Goal: Task Accomplishment & Management: Manage account settings

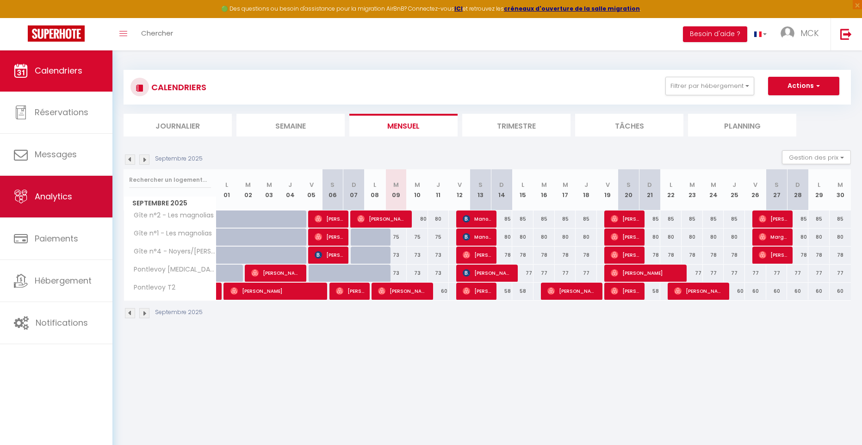
click at [47, 194] on span "Analytics" at bounding box center [53, 197] width 37 height 12
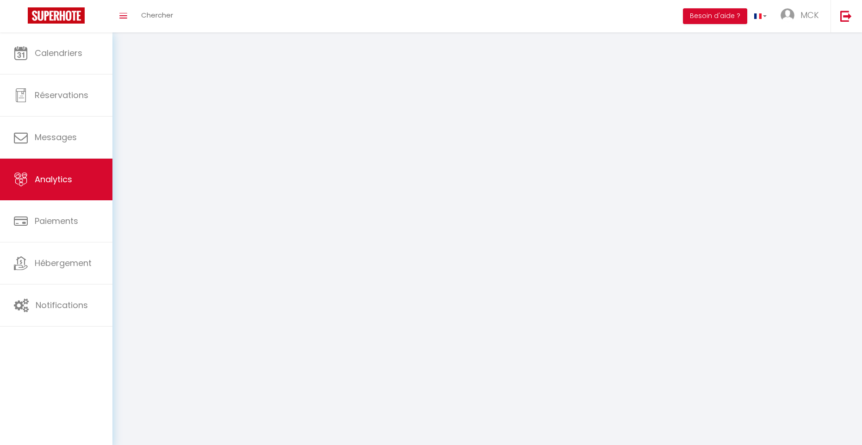
select select "2025"
select select "9"
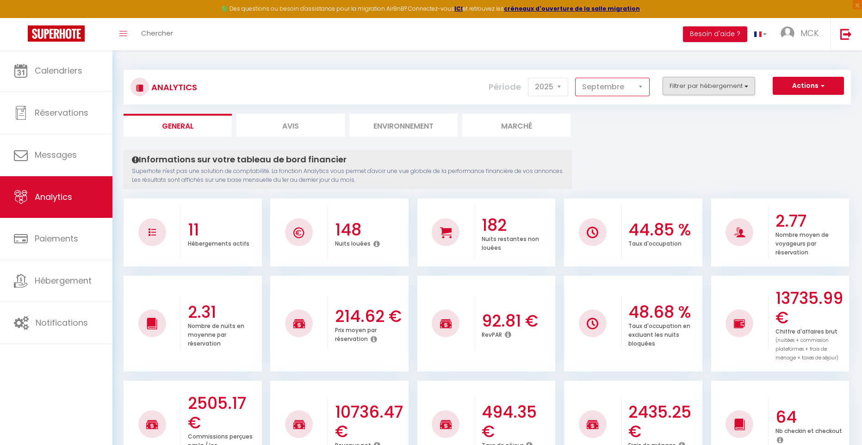
click at [714, 92] on button "Filtrer par hébergement" at bounding box center [708, 86] width 93 height 19
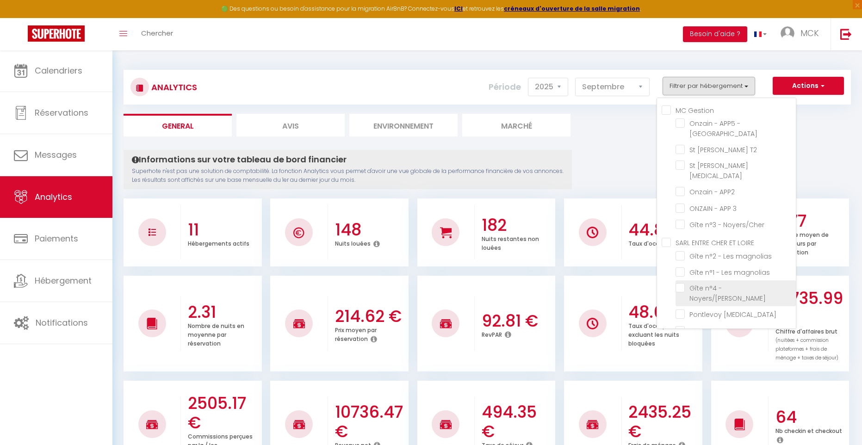
click at [681, 283] on Noyers\/Cher "checkbox" at bounding box center [735, 287] width 120 height 9
checkbox Noyers\/Cher "true"
checkbox rue "false"
checkbox T2 "false"
checkbox T3 "false"
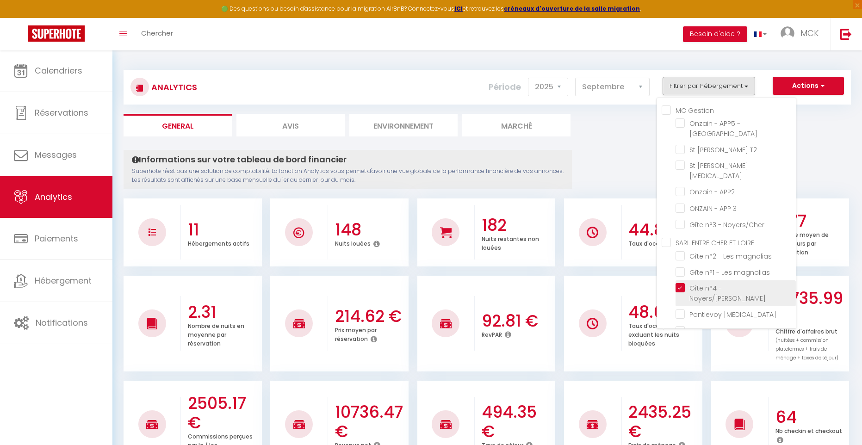
checkbox APP2 "false"
checkbox 3 "false"
checkbox Noyers\/Cher "false"
checkbox magnolias "false"
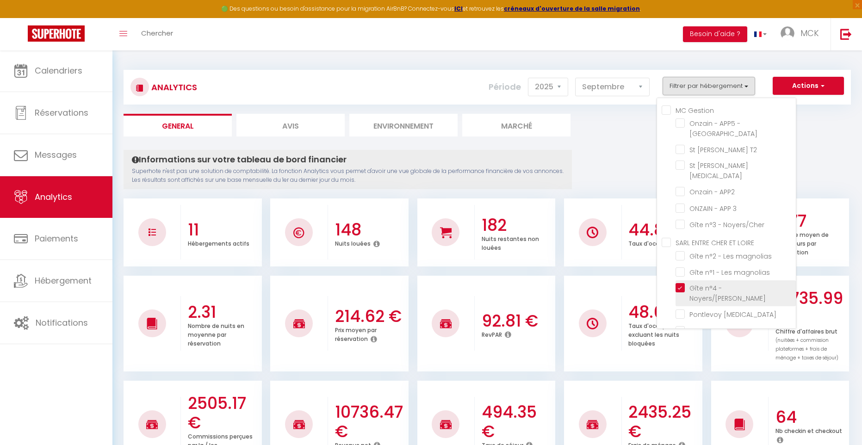
checkbox T3 "false"
checkbox T2 "false"
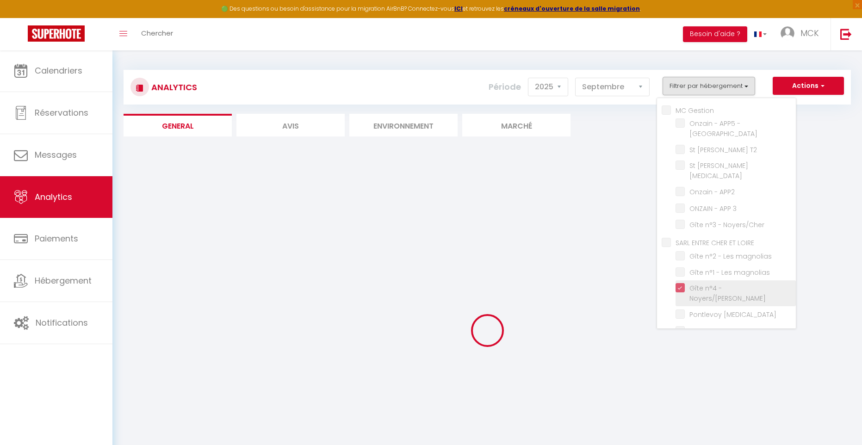
checkbox rue "false"
checkbox T2 "false"
checkbox T3 "false"
checkbox APP2 "false"
checkbox 3 "false"
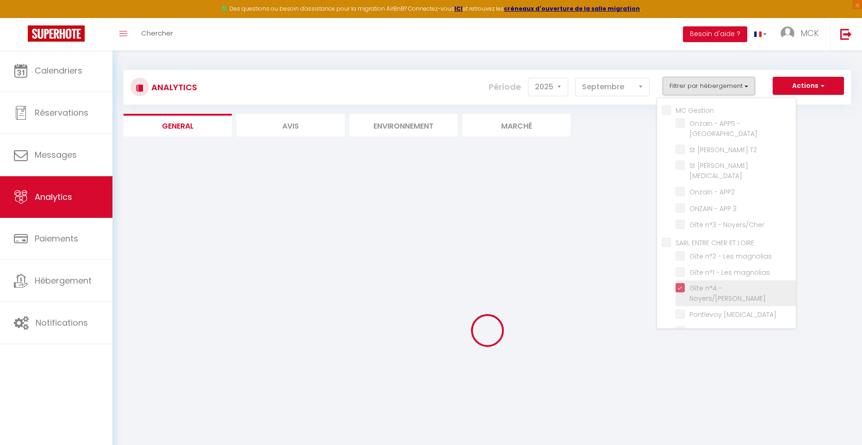
checkbox Noyers\/Cher "false"
checkbox magnolias "false"
checkbox T3 "false"
checkbox T2 "false"
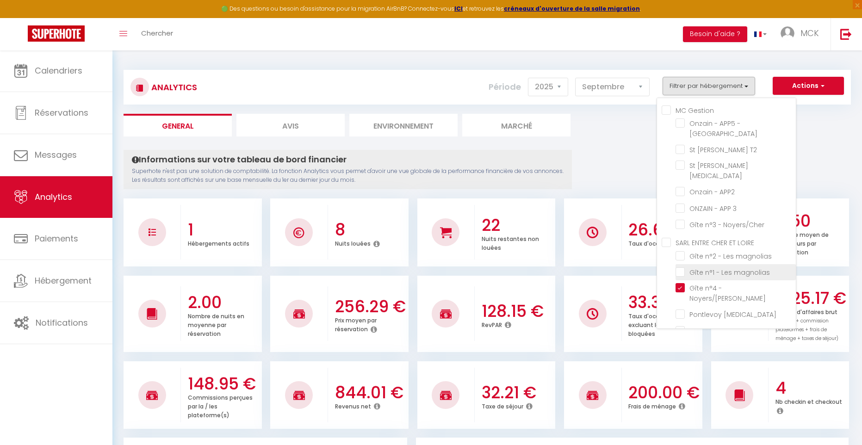
drag, startPoint x: 678, startPoint y: 235, endPoint x: 686, endPoint y: 252, distance: 18.4
click at [679, 251] on magnolias "checkbox" at bounding box center [735, 255] width 120 height 9
checkbox magnolias "true"
checkbox rue "false"
checkbox T2 "false"
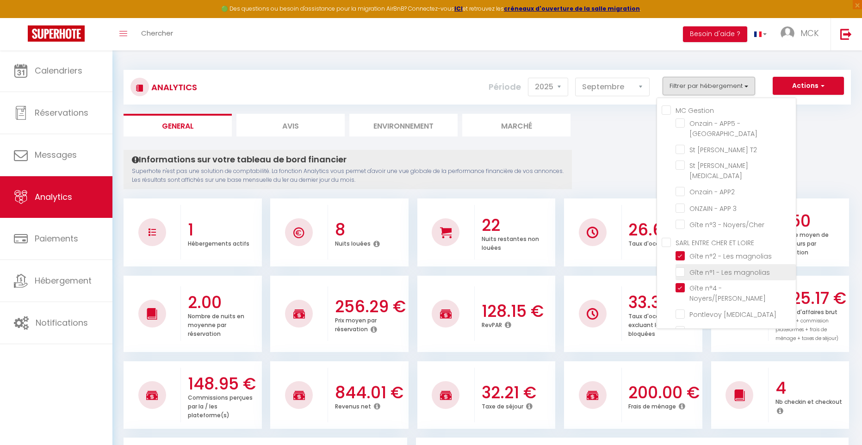
checkbox T3 "false"
checkbox APP2 "false"
checkbox 3 "false"
checkbox Noyers\/Cher "false"
checkbox magnolias "false"
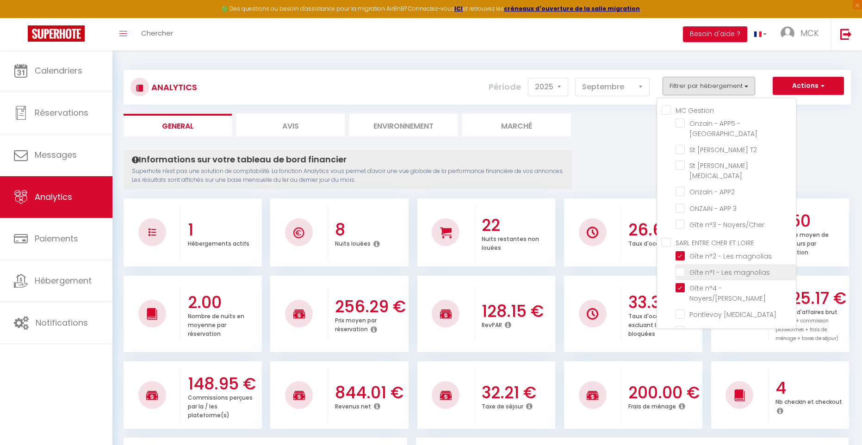
checkbox T3 "false"
checkbox T2 "false"
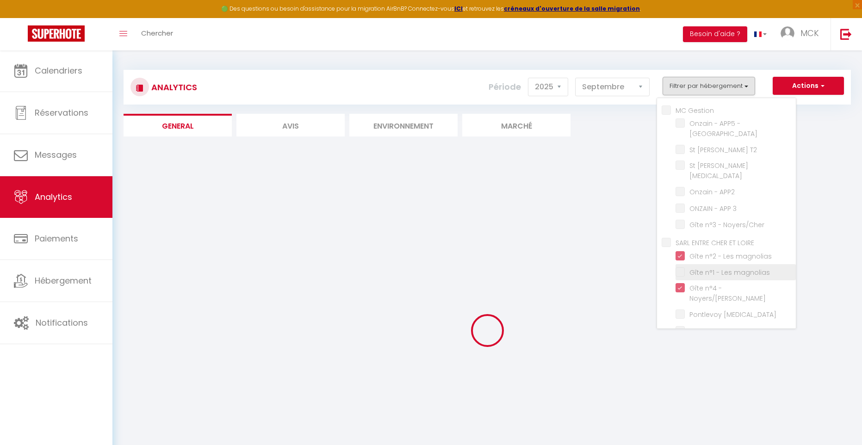
checkbox rue "false"
checkbox T2 "false"
checkbox T3 "false"
checkbox APP2 "false"
checkbox 3 "false"
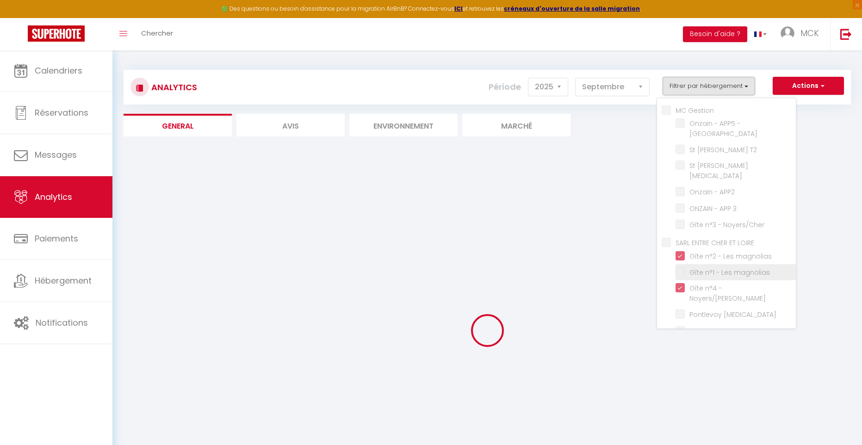
checkbox Noyers\/Cher "false"
checkbox magnolias "false"
checkbox T3 "false"
checkbox T2 "false"
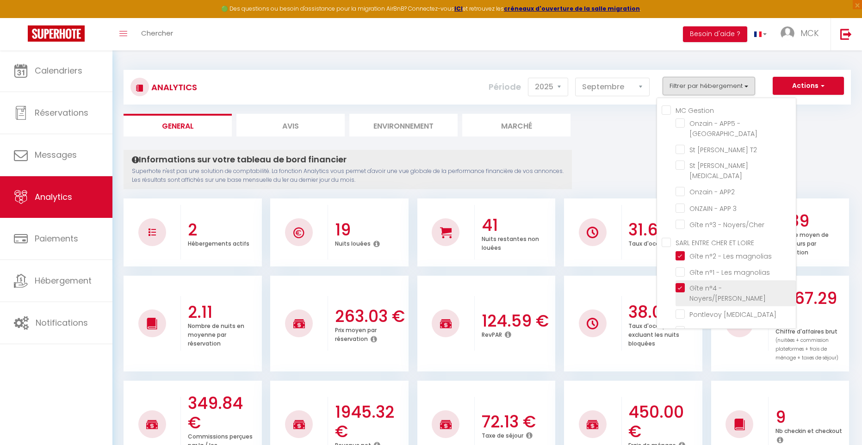
click at [682, 283] on Noyers\/Cher "checkbox" at bounding box center [735, 287] width 120 height 9
checkbox Noyers\/Cher "false"
checkbox rue "false"
checkbox T2 "false"
checkbox T3 "false"
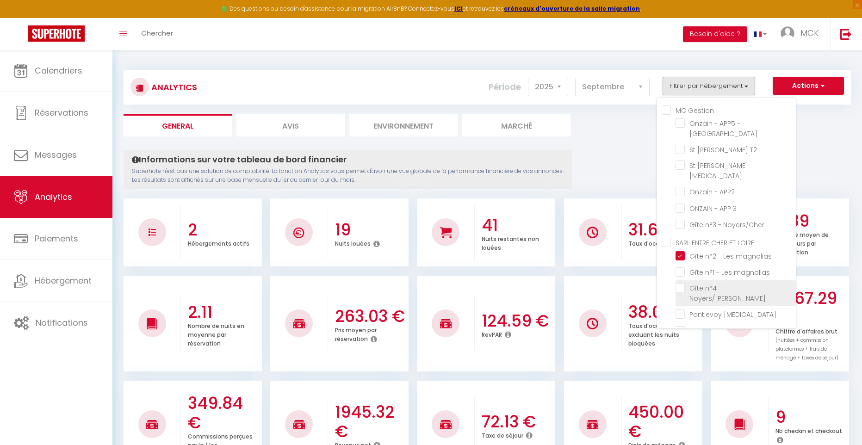
checkbox APP2 "false"
checkbox 3 "false"
checkbox Noyers\/Cher "false"
checkbox magnolias "false"
checkbox T3 "false"
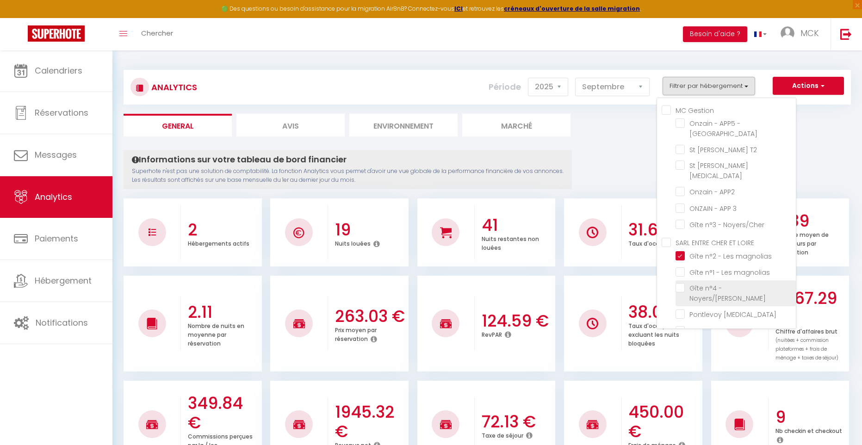
checkbox T2 "false"
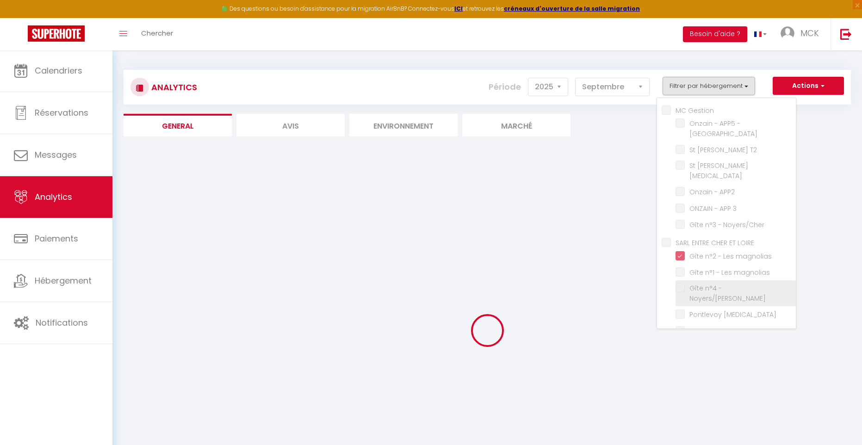
checkbox rue "false"
checkbox T2 "false"
checkbox T3 "false"
checkbox APP2 "false"
checkbox 3 "false"
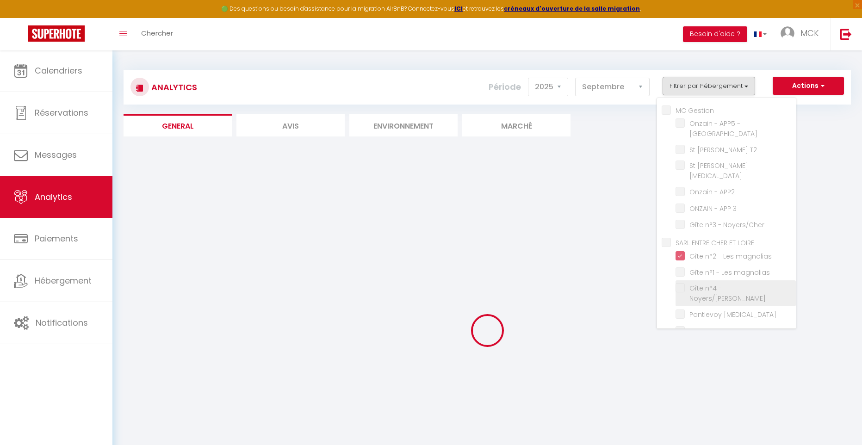
checkbox Noyers\/Cher "false"
checkbox magnolias "false"
checkbox T3 "false"
checkbox T2 "false"
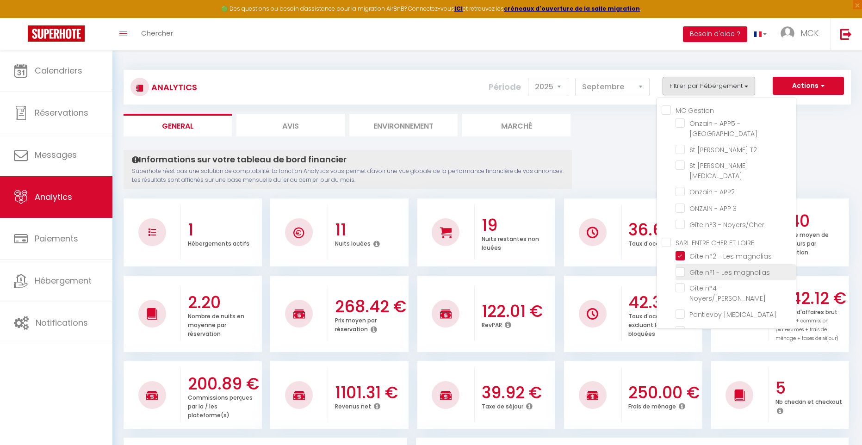
click at [682, 267] on magnolias "checkbox" at bounding box center [735, 271] width 120 height 9
checkbox magnolias "true"
checkbox rue "false"
checkbox T2 "false"
checkbox T3 "false"
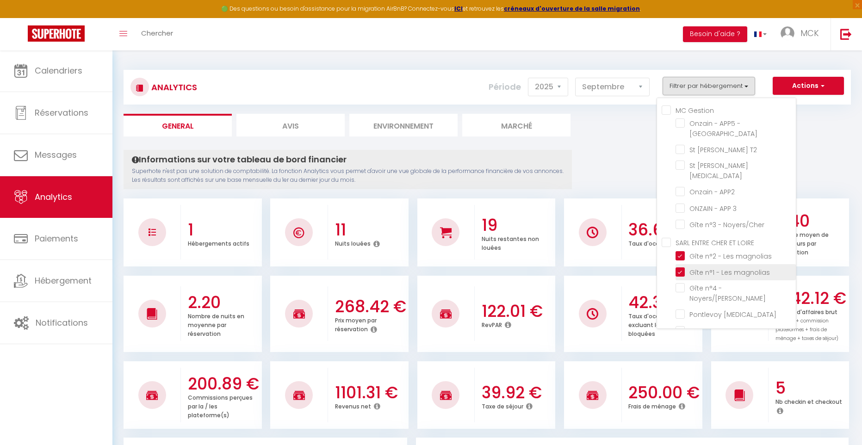
checkbox APP2 "false"
checkbox 3 "false"
checkbox Noyers\/Cher "false"
checkbox T3 "false"
checkbox T2 "false"
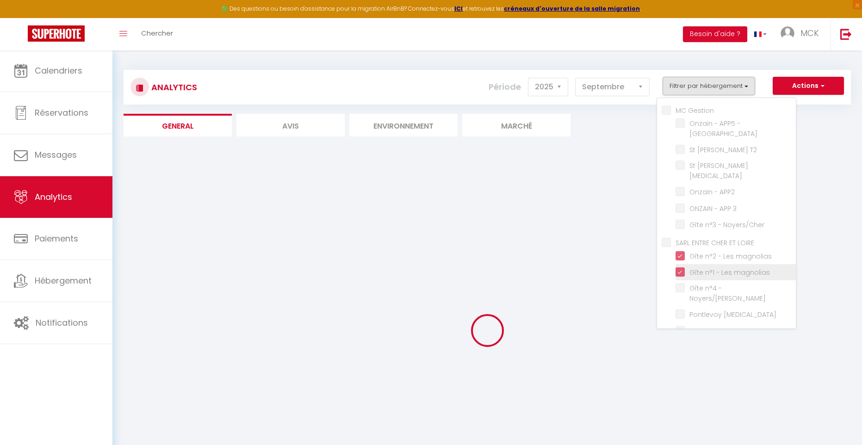
checkbox rue "false"
checkbox T2 "false"
checkbox T3 "false"
checkbox APP2 "false"
checkbox 3 "false"
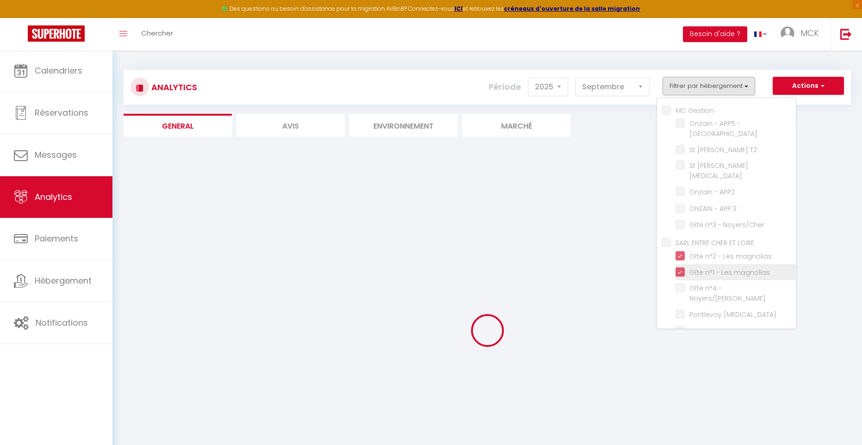
checkbox Noyers\/Cher "false"
checkbox T3 "false"
checkbox T2 "false"
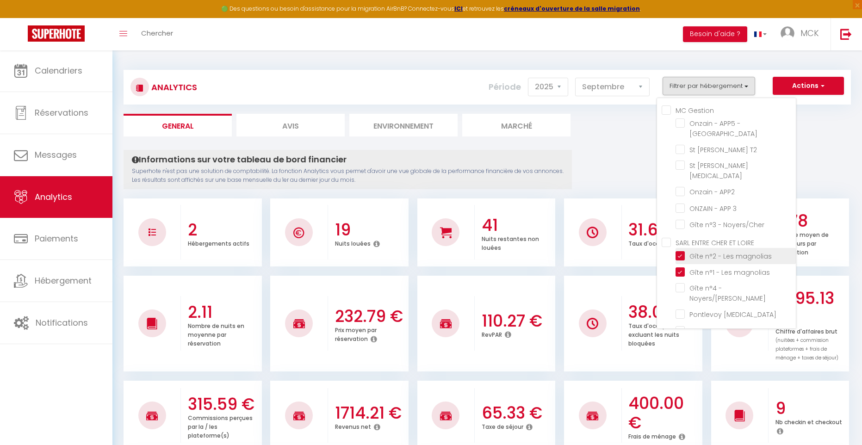
click at [682, 251] on magnolias "checkbox" at bounding box center [735, 255] width 120 height 9
checkbox magnolias "false"
checkbox rue "false"
checkbox T2 "false"
checkbox T3 "false"
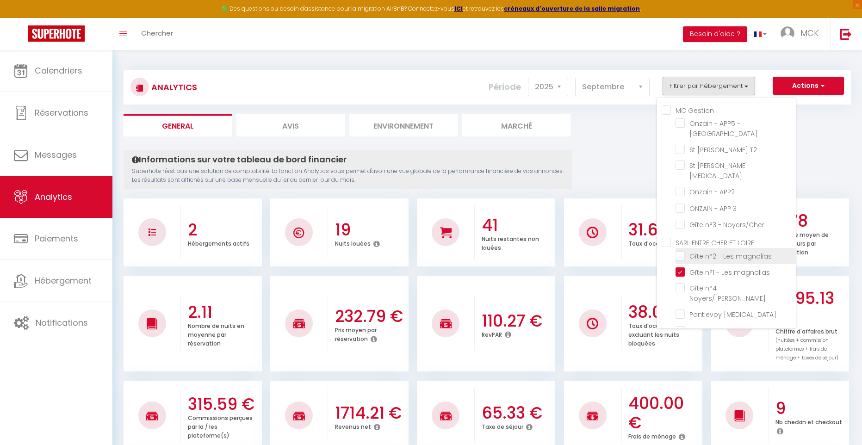
checkbox APP2 "false"
checkbox 3 "false"
checkbox Noyers\/Cher "false"
checkbox T3 "false"
checkbox T2 "false"
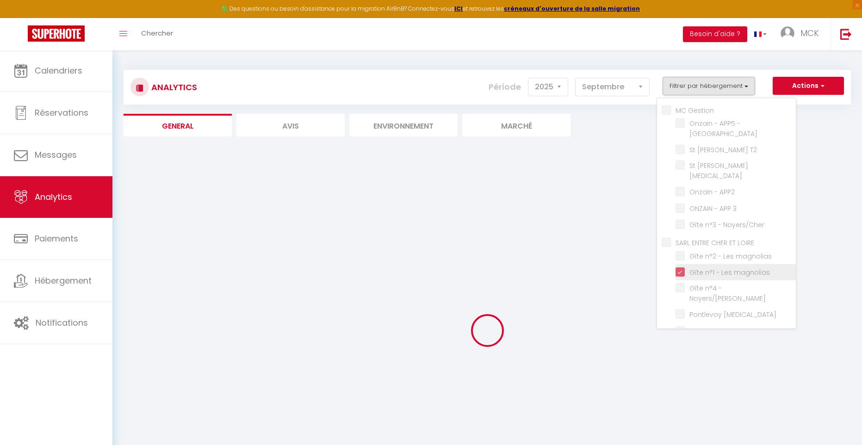
checkbox rue "false"
checkbox T2 "false"
checkbox T3 "false"
checkbox APP2 "false"
checkbox 3 "false"
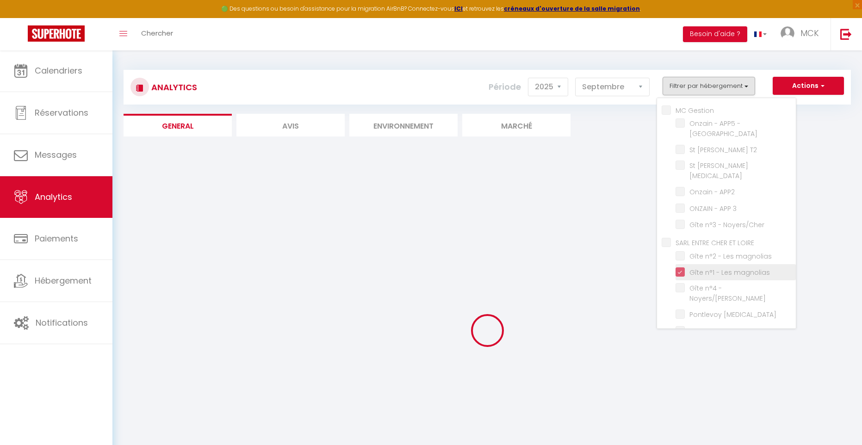
checkbox Noyers\/Cher "false"
checkbox T3 "false"
checkbox T2 "false"
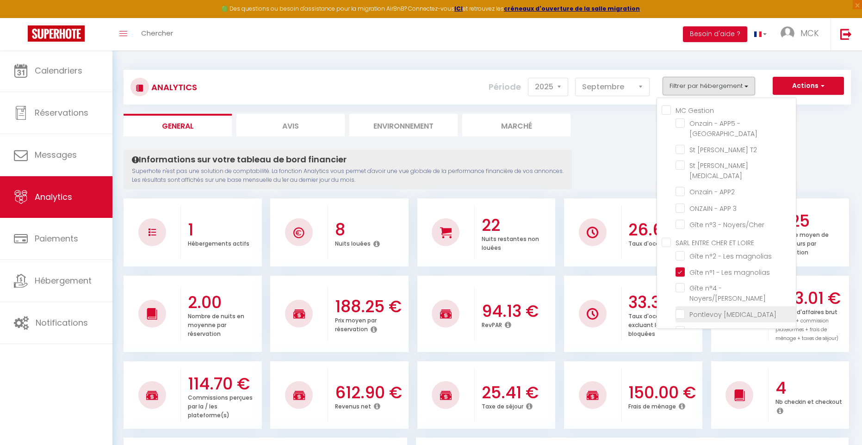
scroll to position [1, 0]
click at [682, 308] on T3 "checkbox" at bounding box center [735, 312] width 120 height 9
checkbox T3 "true"
checkbox rue "false"
checkbox T2 "false"
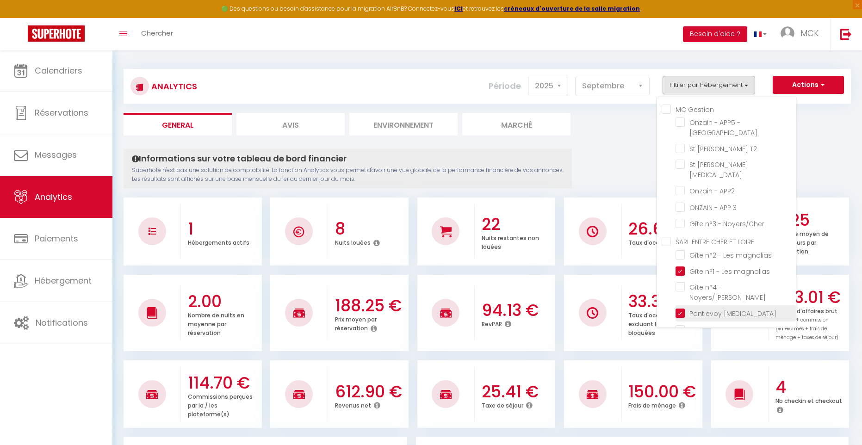
checkbox T3 "false"
checkbox APP2 "false"
checkbox 3 "false"
checkbox Noyers\/Cher "false"
checkbox T2 "false"
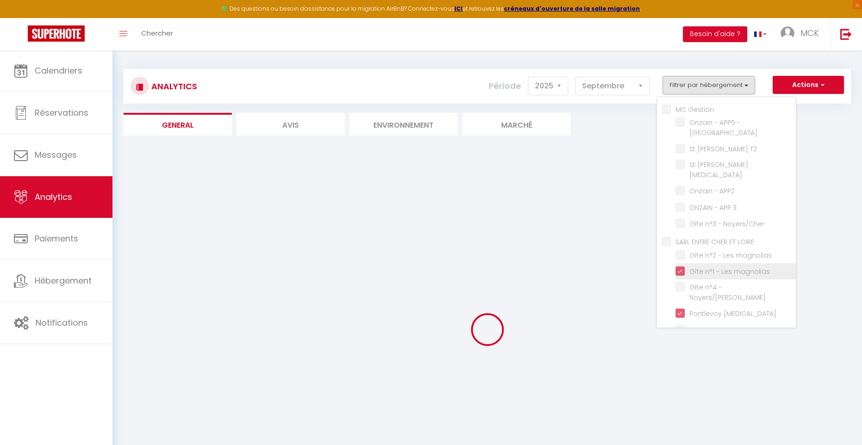
scroll to position [1, 0]
checkbox rue "false"
checkbox T2 "false"
checkbox T3 "false"
checkbox APP2 "false"
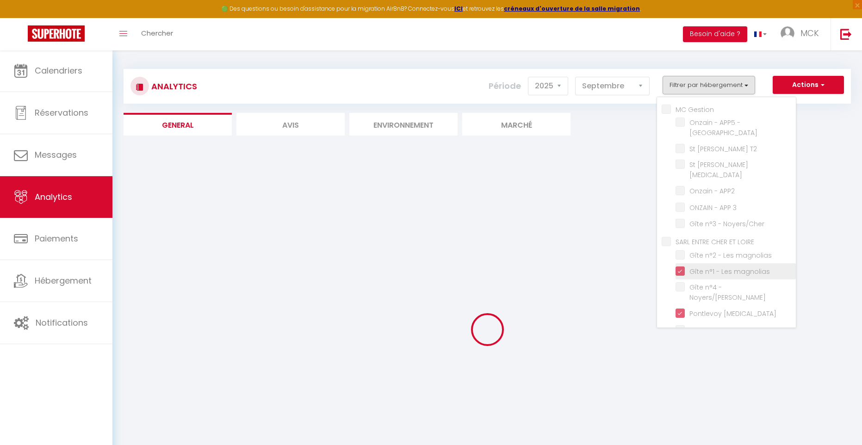
checkbox 3 "false"
checkbox Noyers\/Cher "false"
checkbox T2 "false"
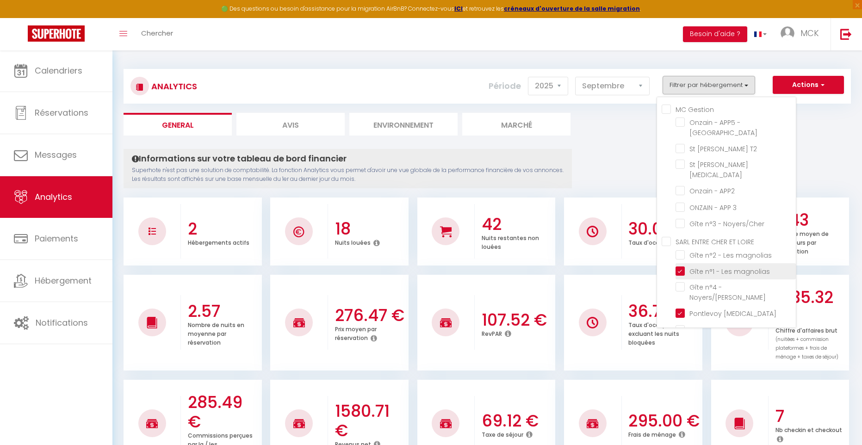
click at [681, 266] on magnolias "checkbox" at bounding box center [735, 270] width 120 height 9
checkbox magnolias "false"
checkbox rue "false"
checkbox T2 "false"
checkbox T3 "false"
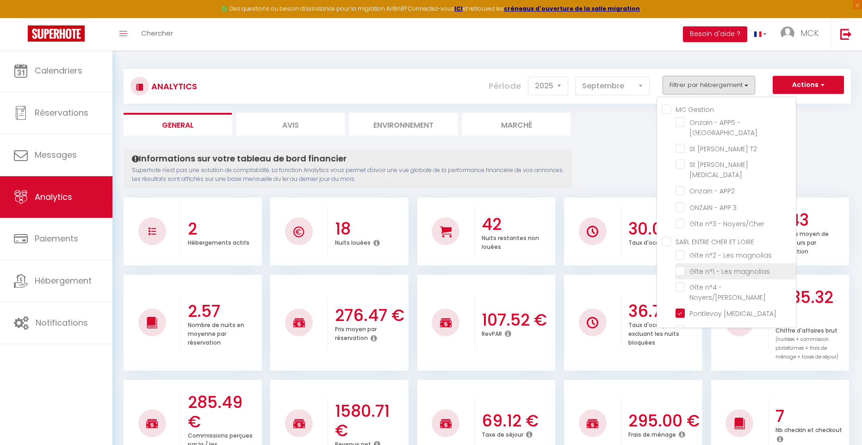
checkbox APP2 "false"
checkbox 3 "false"
checkbox Noyers\/Cher "false"
checkbox T2 "false"
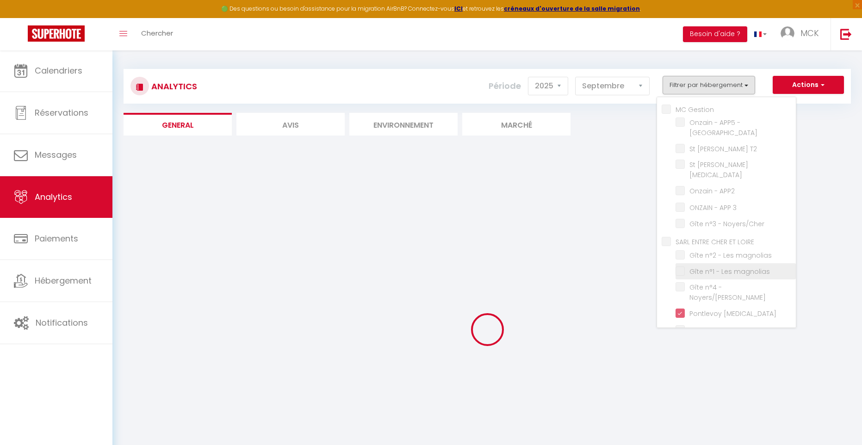
checkbox rue "false"
checkbox T2 "false"
checkbox T3 "false"
checkbox APP2 "false"
checkbox 3 "false"
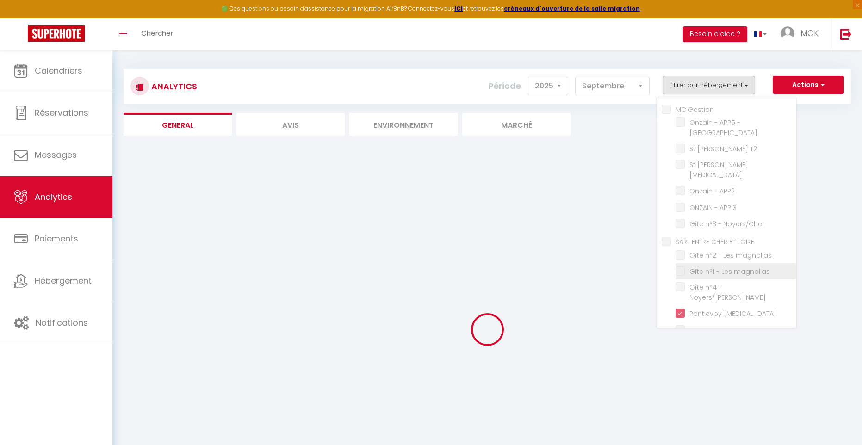
checkbox Noyers\/Cher "false"
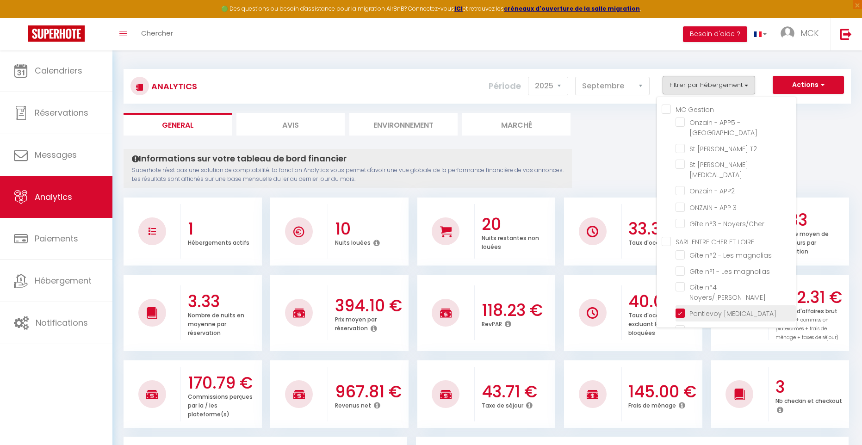
drag, startPoint x: 682, startPoint y: 298, endPoint x: 683, endPoint y: 291, distance: 7.9
click at [682, 324] on T2 "checkbox" at bounding box center [735, 328] width 120 height 9
checkbox T2 "true"
checkbox rue "false"
checkbox T2 "false"
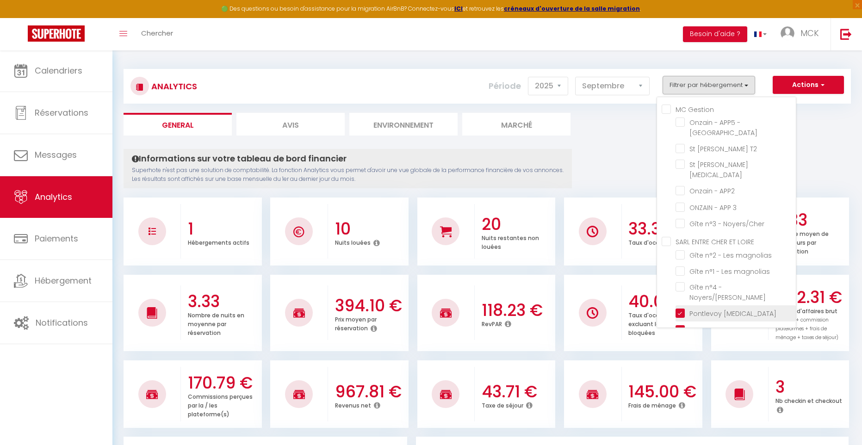
checkbox T3 "false"
checkbox APP2 "false"
checkbox 3 "false"
checkbox Noyers\/Cher "false"
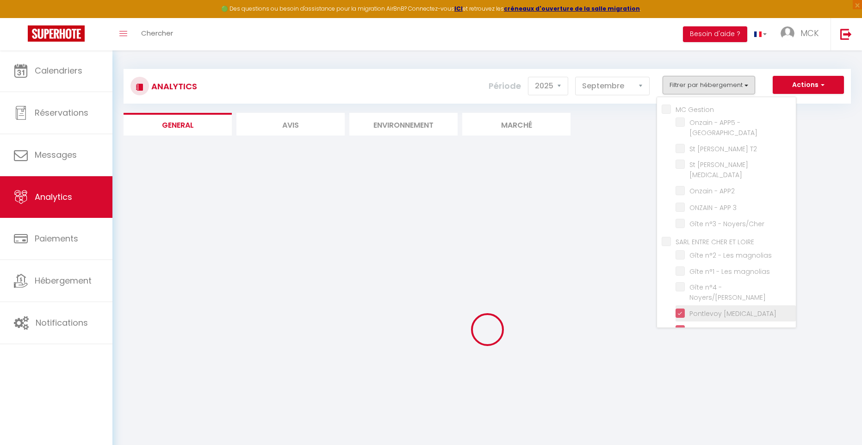
checkbox rue "false"
checkbox T2 "false"
checkbox T3 "false"
checkbox APP2 "false"
checkbox 3 "false"
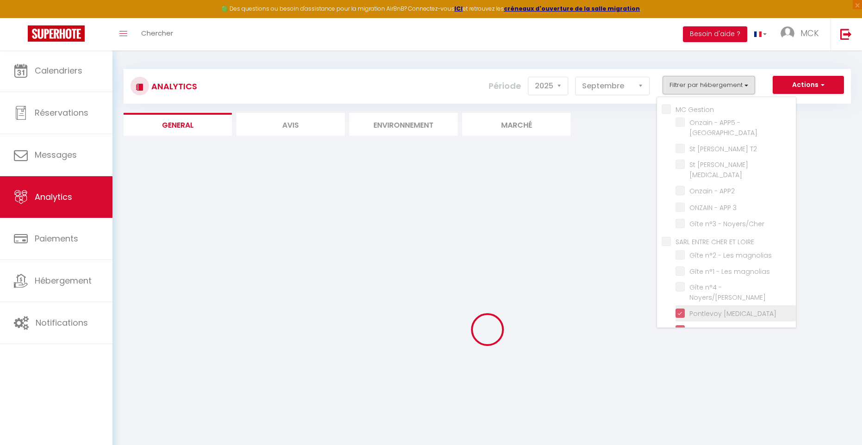
checkbox Noyers\/Cher "false"
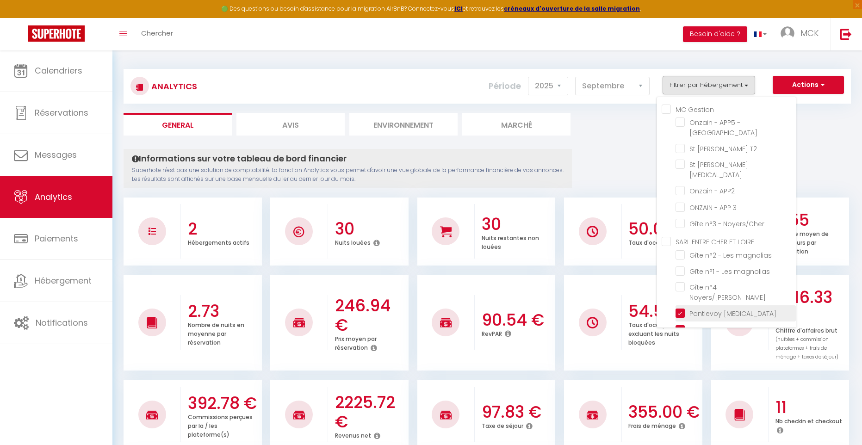
click at [682, 308] on T3 "checkbox" at bounding box center [735, 312] width 120 height 9
checkbox T3 "false"
checkbox rue "false"
checkbox T2 "false"
checkbox T3 "false"
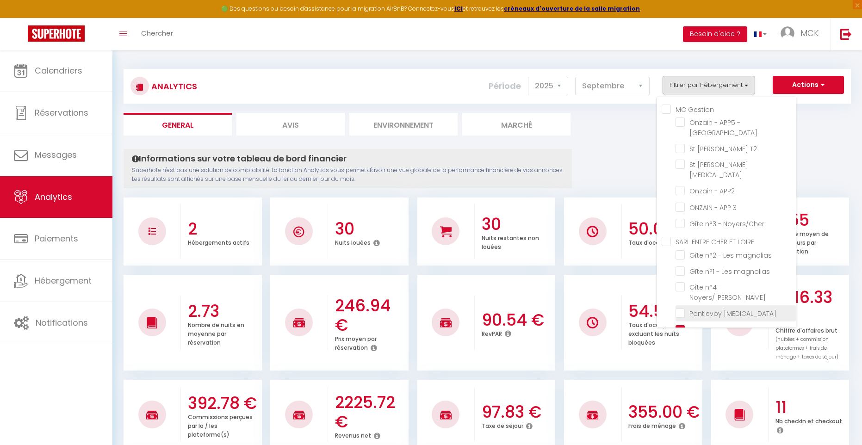
checkbox APP2 "false"
checkbox 3 "false"
checkbox Noyers\/Cher "false"
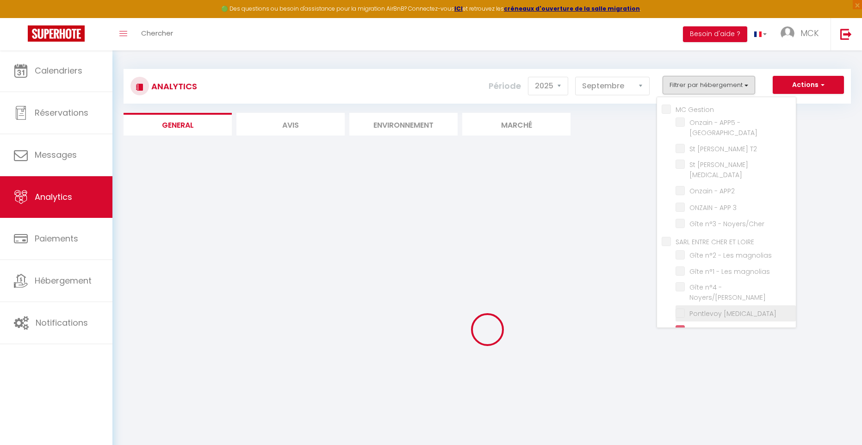
checkbox rue "false"
checkbox T2 "false"
checkbox T3 "false"
checkbox APP2 "false"
checkbox 3 "false"
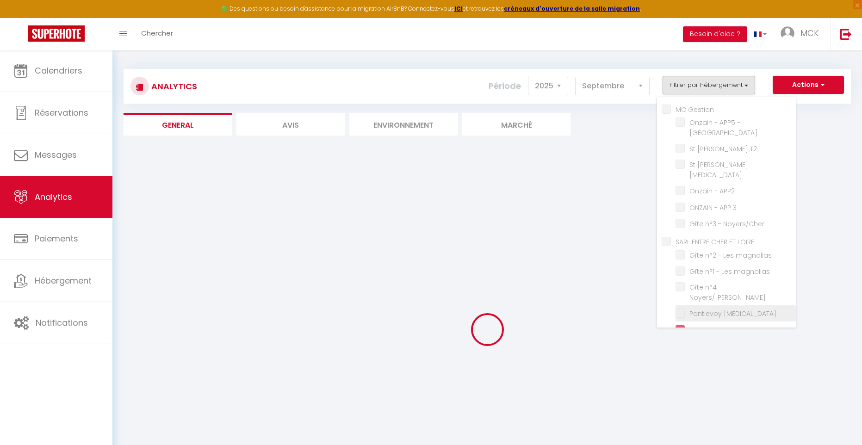
checkbox Noyers\/Cher "false"
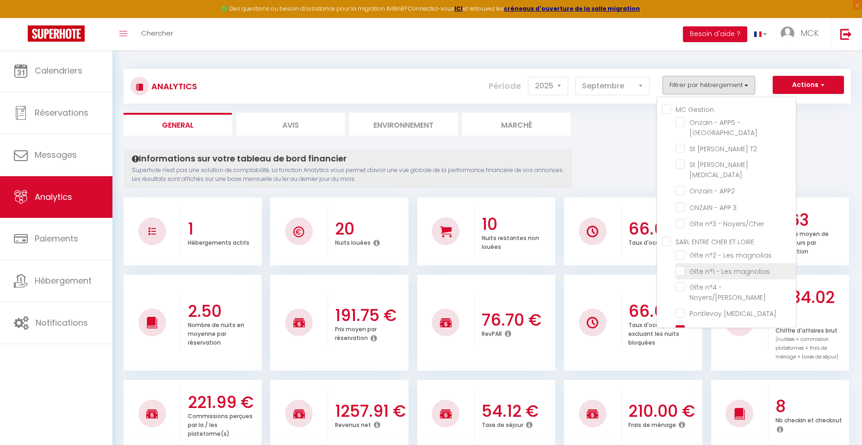
click at [682, 266] on magnolias "checkbox" at bounding box center [735, 270] width 120 height 9
checkbox magnolias "true"
checkbox rue "false"
checkbox T2 "false"
checkbox T3 "false"
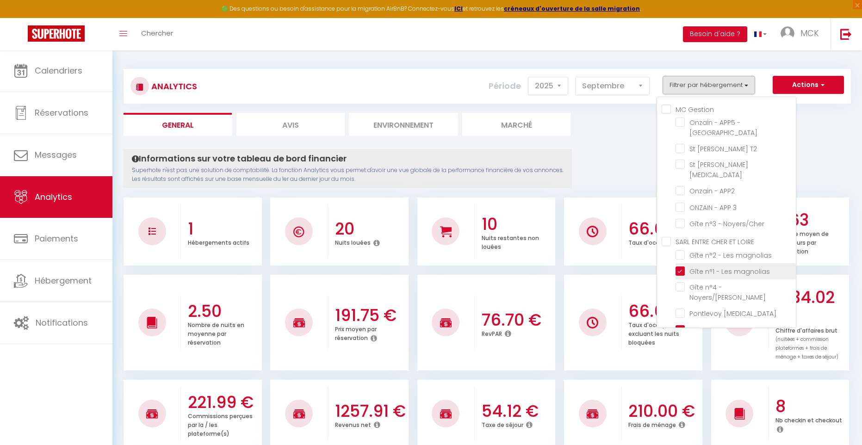
checkbox APP2 "false"
checkbox 3 "false"
checkbox Noyers\/Cher "false"
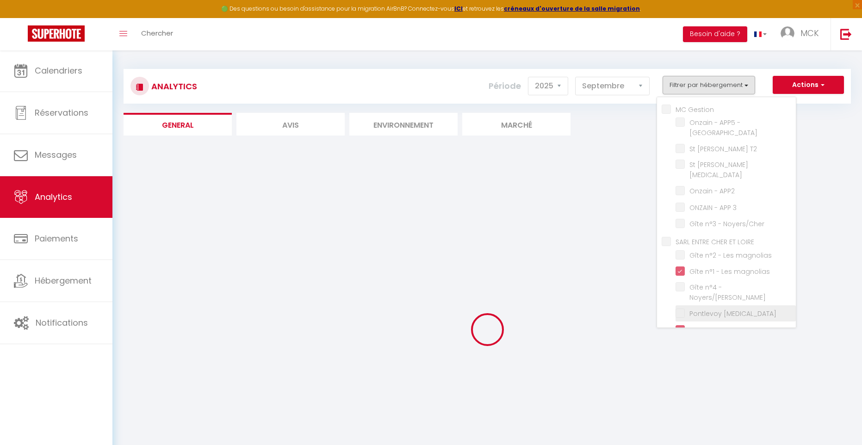
checkbox rue "false"
checkbox T2 "false"
checkbox T3 "false"
checkbox APP2 "false"
checkbox 3 "false"
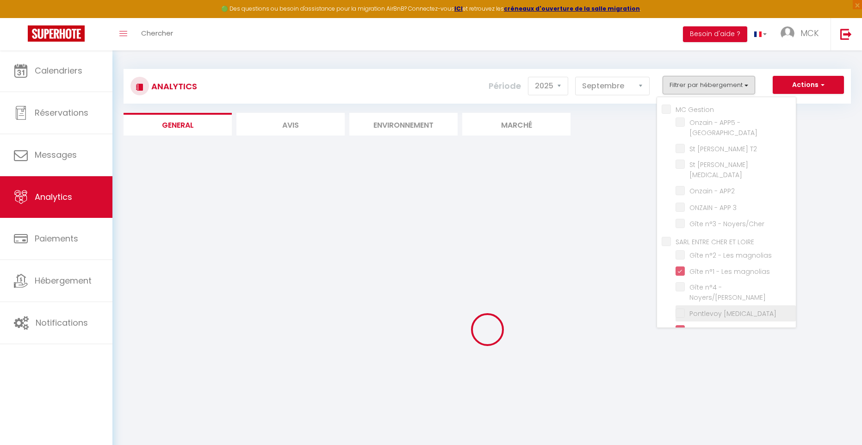
checkbox Noyers\/Cher "false"
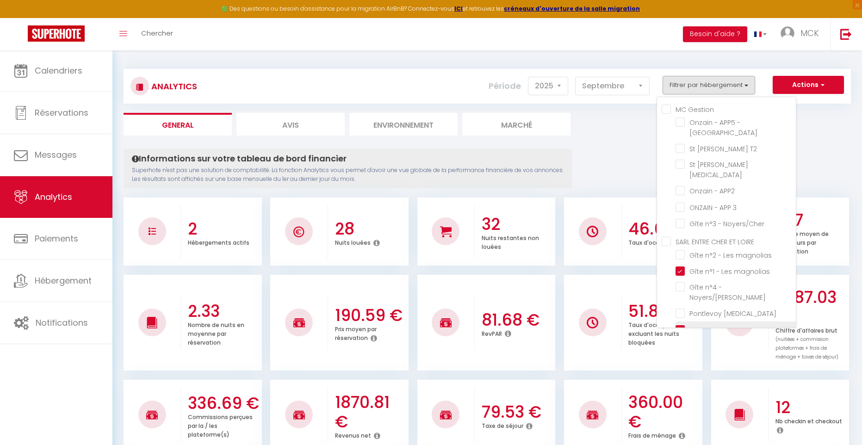
drag, startPoint x: 683, startPoint y: 301, endPoint x: 679, endPoint y: 295, distance: 7.6
click at [683, 324] on T2 "checkbox" at bounding box center [735, 328] width 120 height 9
checkbox T2 "false"
checkbox rue "false"
checkbox T2 "false"
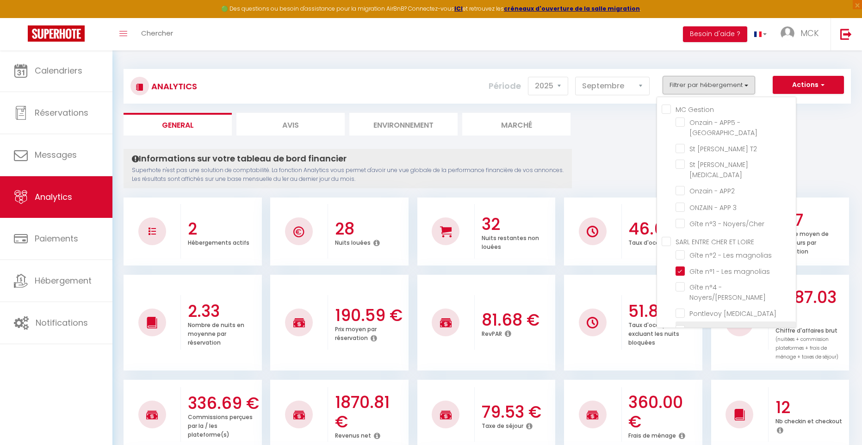
checkbox T3 "false"
checkbox APP2 "false"
checkbox 3 "false"
checkbox Noyers\/Cher "false"
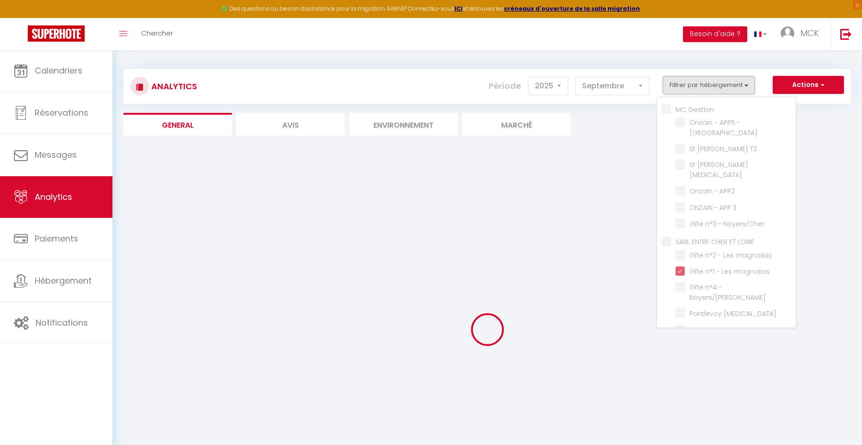
checkbox rue "false"
checkbox T2 "false"
checkbox T3 "false"
checkbox APP2 "false"
checkbox 3 "false"
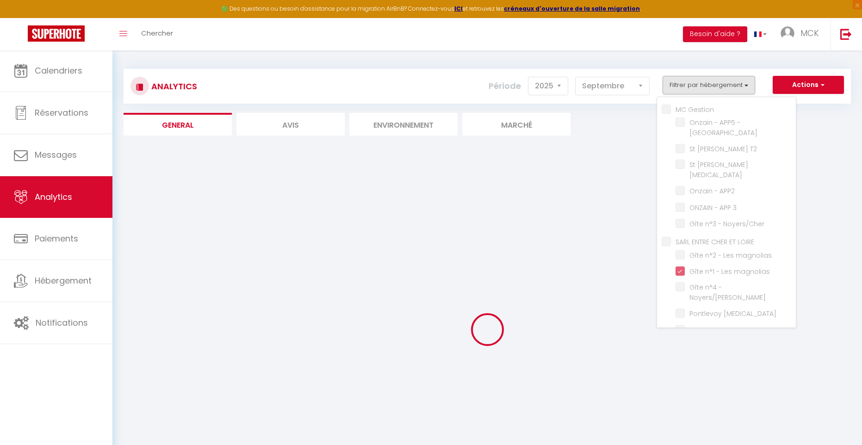
checkbox Noyers\/Cher "false"
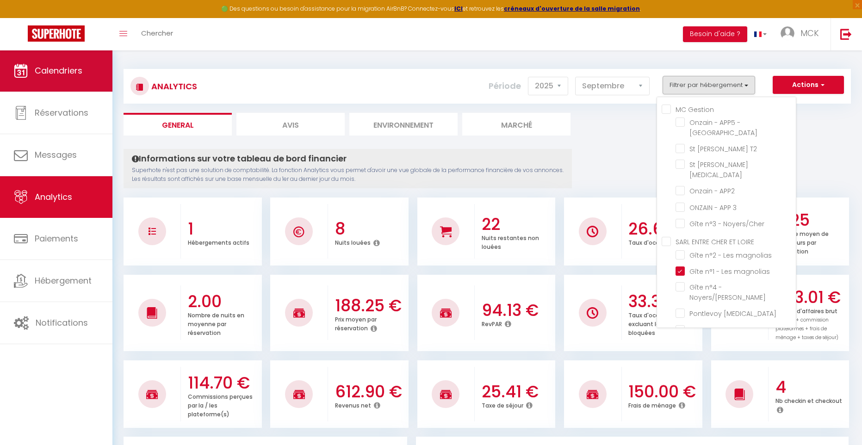
click at [64, 77] on link "Calendriers" at bounding box center [56, 71] width 112 height 42
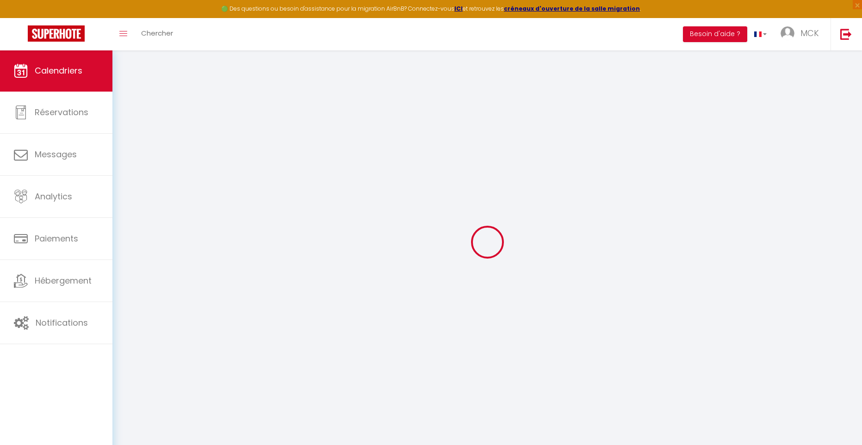
select select
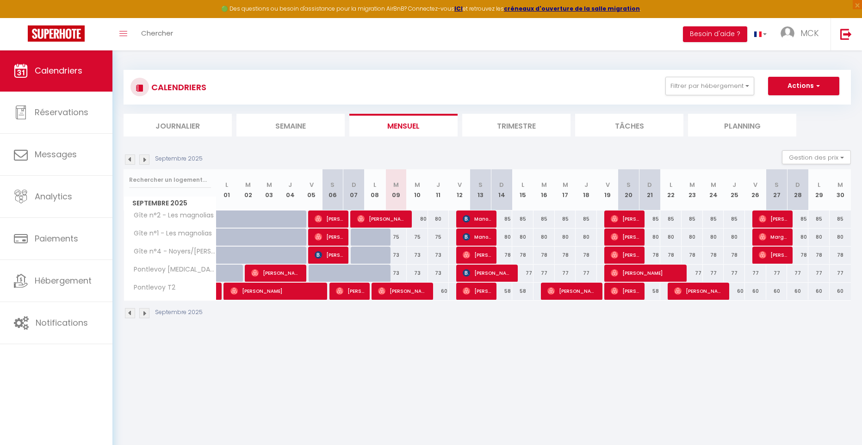
click at [336, 236] on span "[PERSON_NAME]" at bounding box center [329, 237] width 28 height 18
select select "OK"
select select "1"
select select "0"
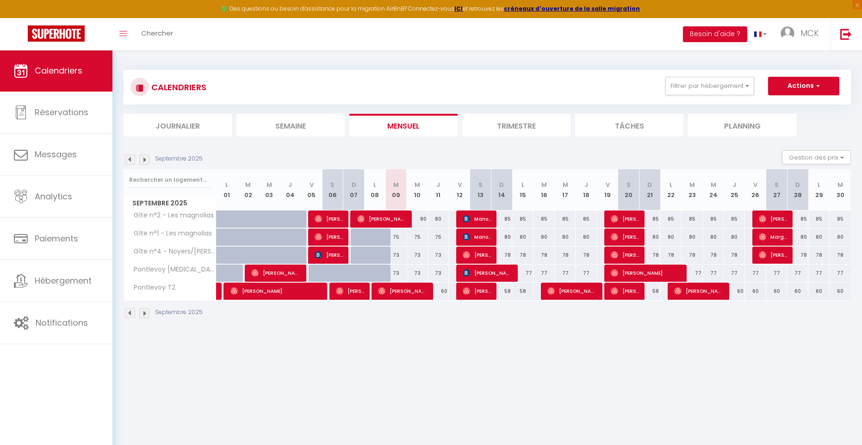
select select "1"
select select
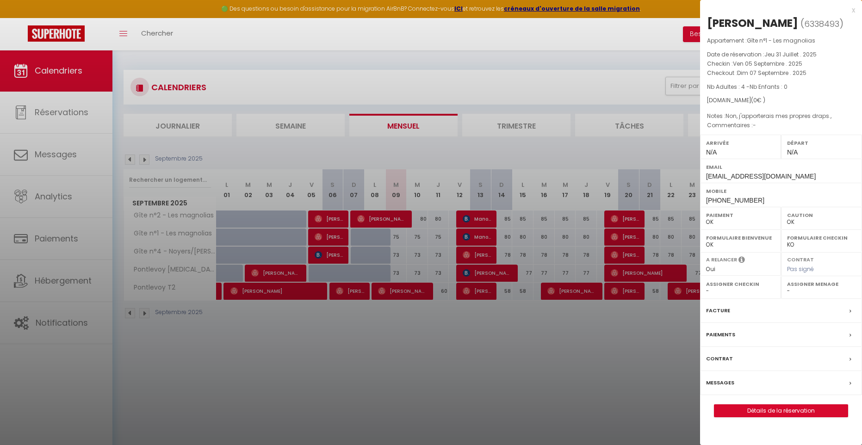
click at [477, 235] on div at bounding box center [431, 222] width 862 height 445
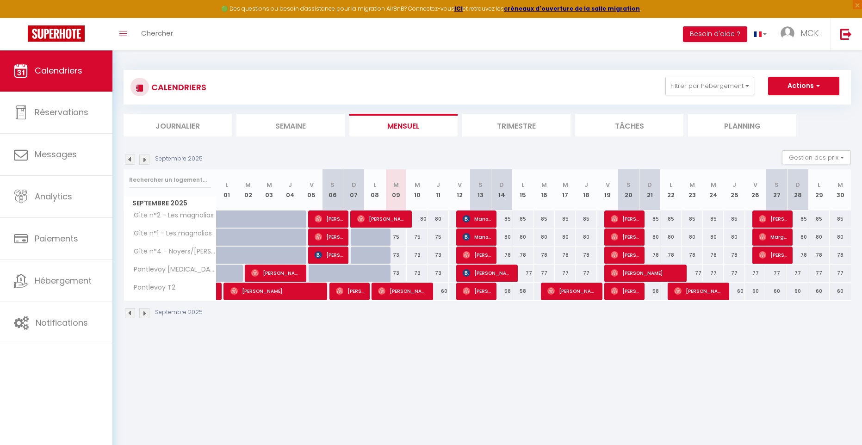
click at [477, 235] on span "Manon LE NOC" at bounding box center [477, 237] width 28 height 18
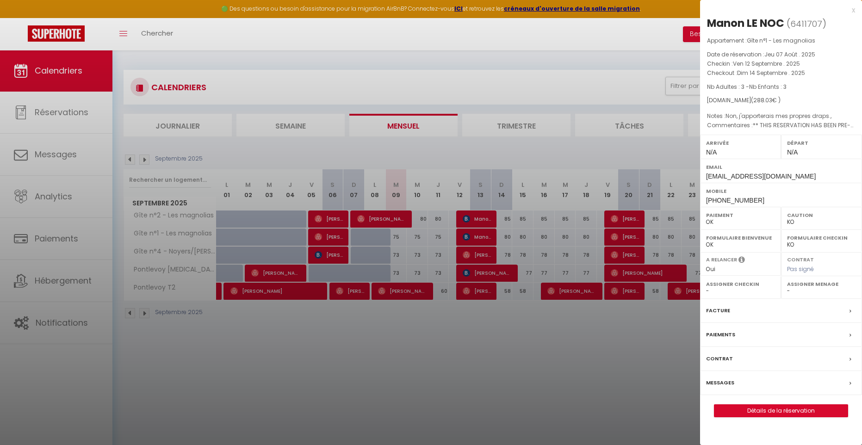
click at [627, 235] on div at bounding box center [431, 222] width 862 height 445
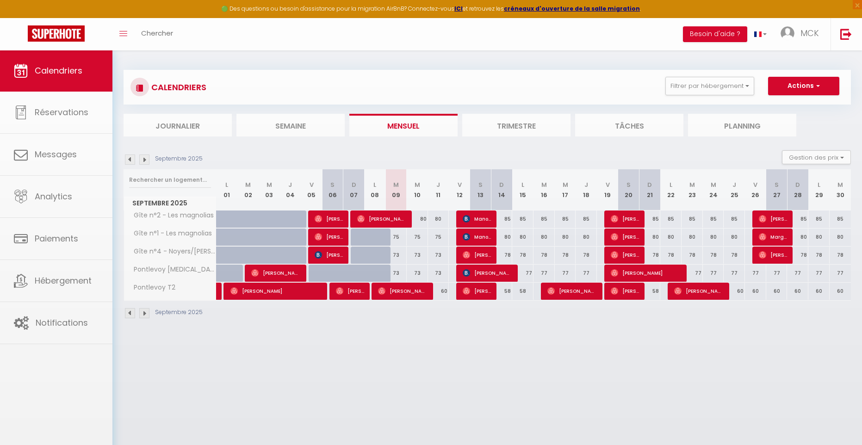
click at [625, 236] on span "[PERSON_NAME]" at bounding box center [625, 237] width 28 height 18
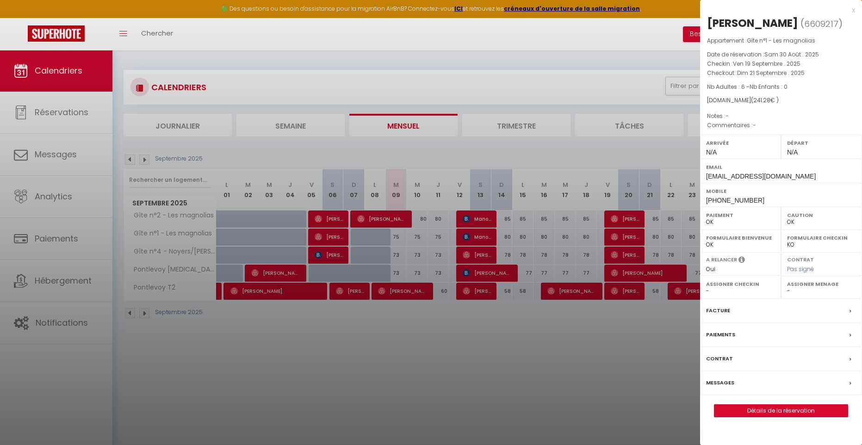
scroll to position [9, 0]
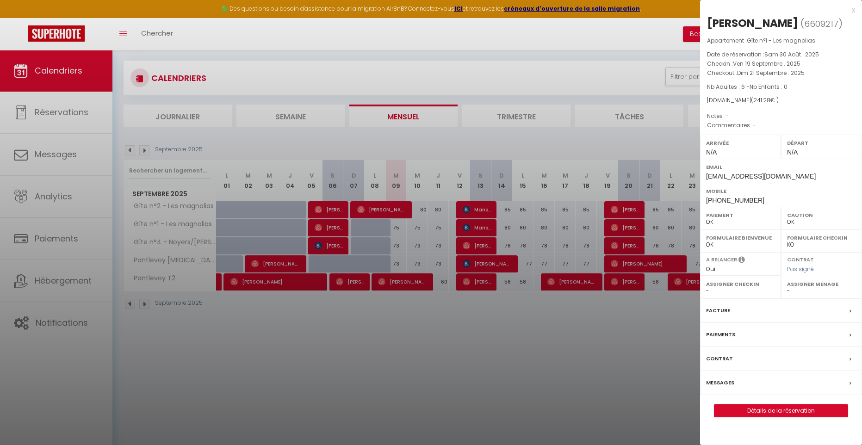
click at [561, 228] on div at bounding box center [431, 222] width 862 height 445
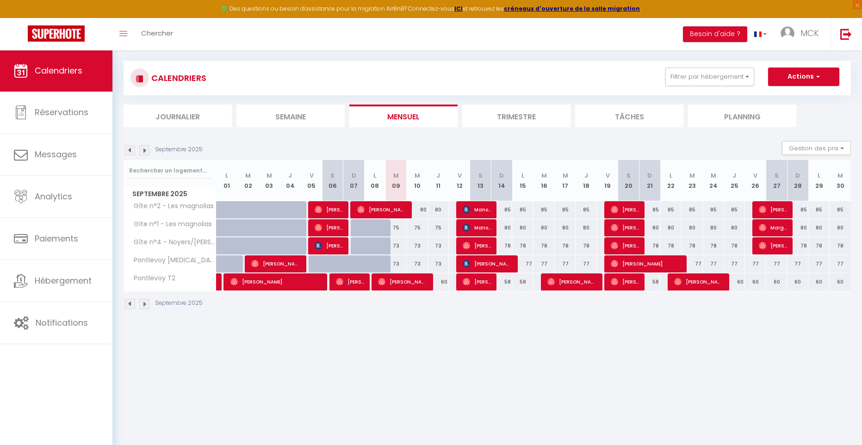
click at [773, 227] on span "Margaux Champvert" at bounding box center [773, 228] width 28 height 18
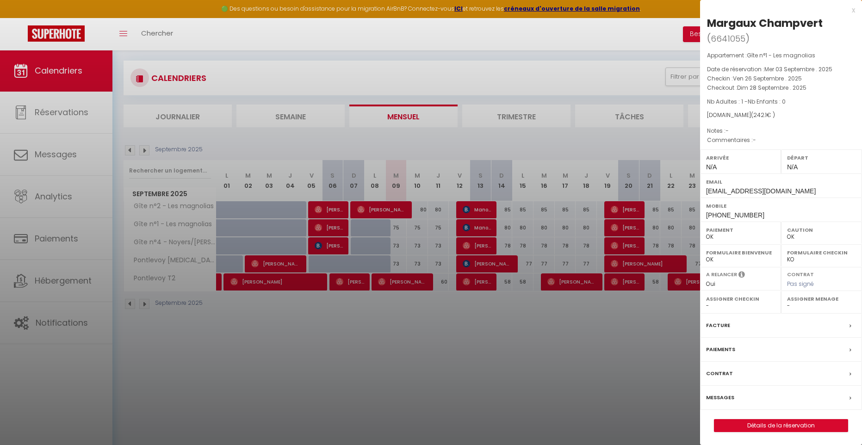
click at [336, 229] on div at bounding box center [431, 222] width 862 height 445
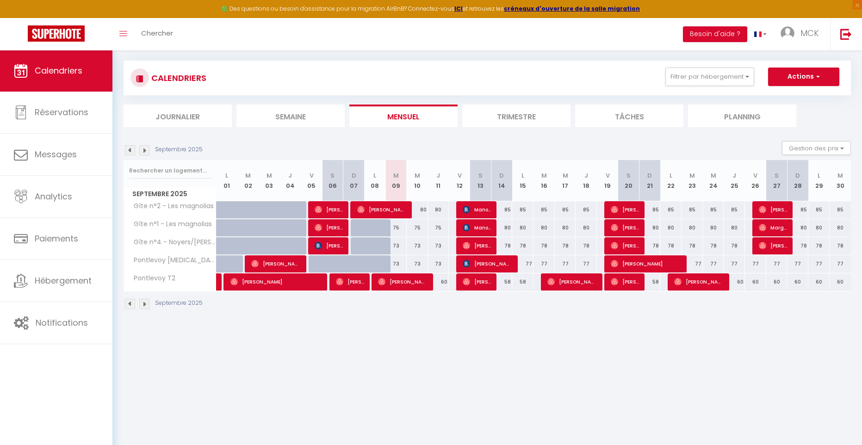
click at [771, 229] on span "Margaux Champvert" at bounding box center [773, 228] width 28 height 18
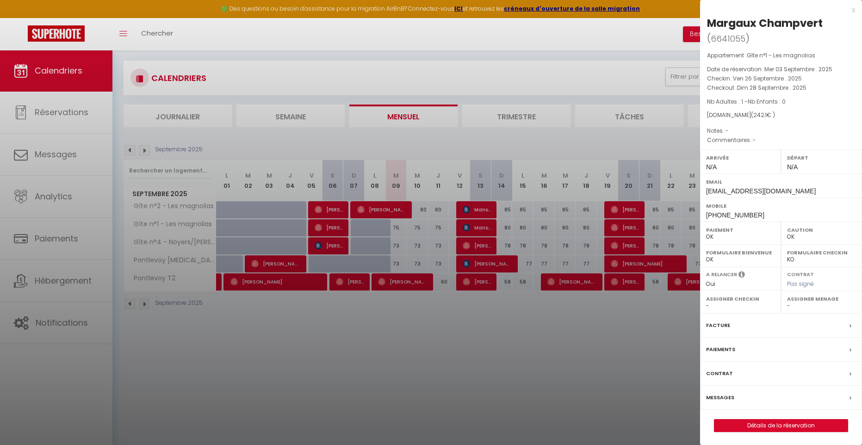
click at [614, 315] on div at bounding box center [431, 222] width 862 height 445
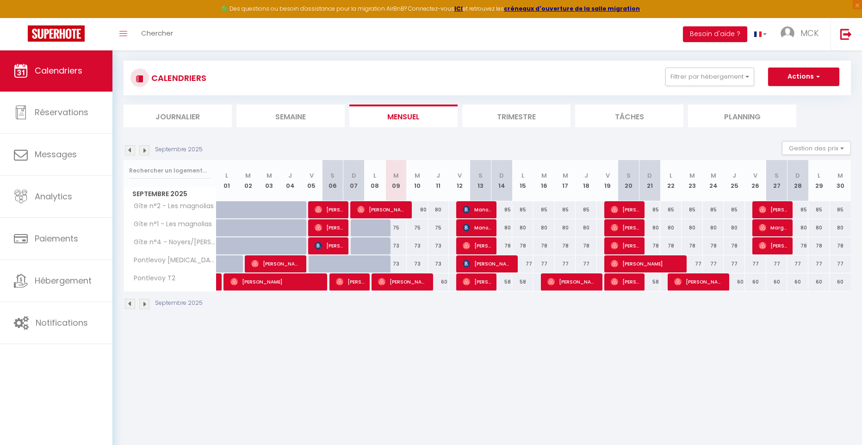
click at [622, 228] on span "[PERSON_NAME]" at bounding box center [625, 228] width 28 height 18
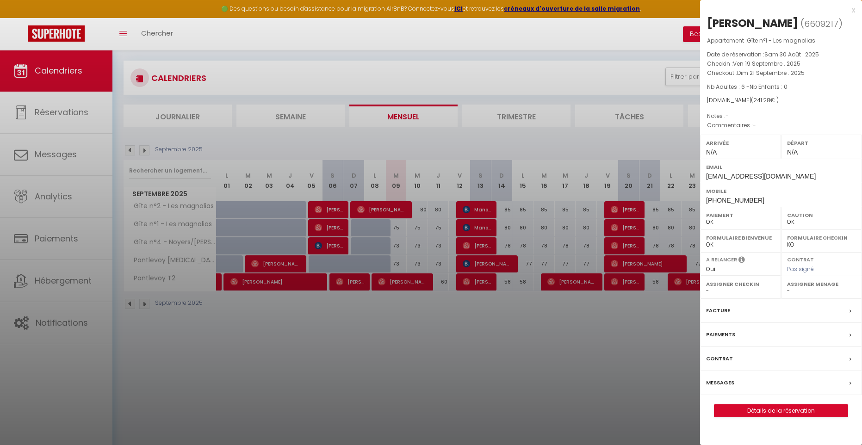
click at [622, 228] on div at bounding box center [431, 222] width 862 height 445
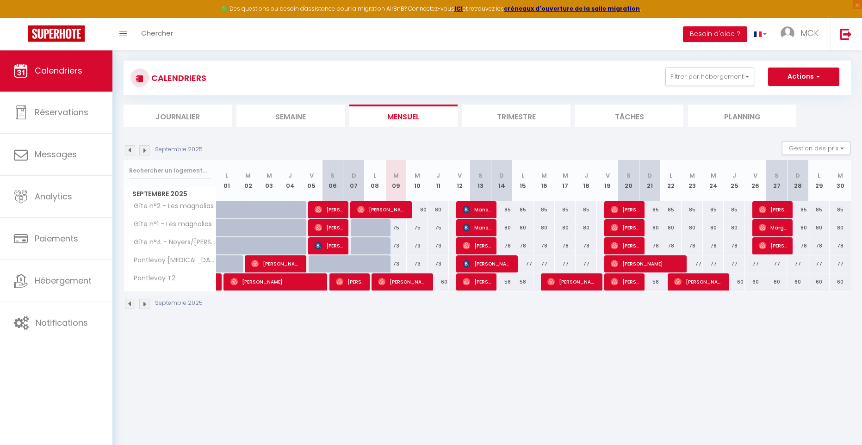
click at [476, 225] on span "Manon LE NOC" at bounding box center [477, 228] width 28 height 18
select select "KO"
select select "1"
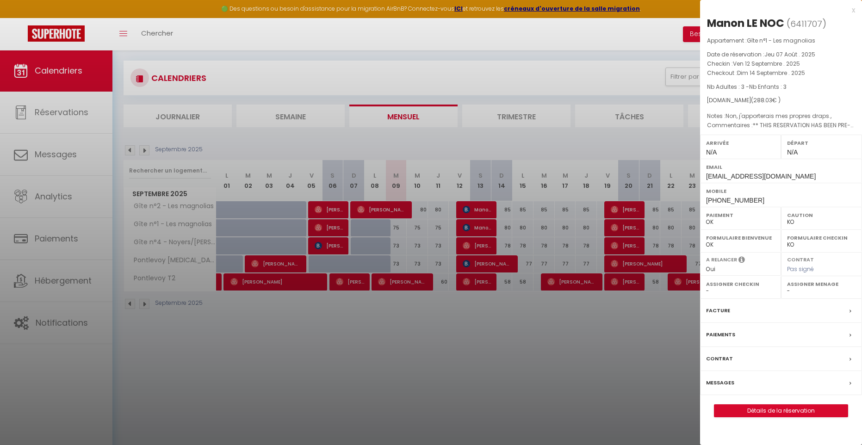
click at [626, 229] on div at bounding box center [431, 222] width 862 height 445
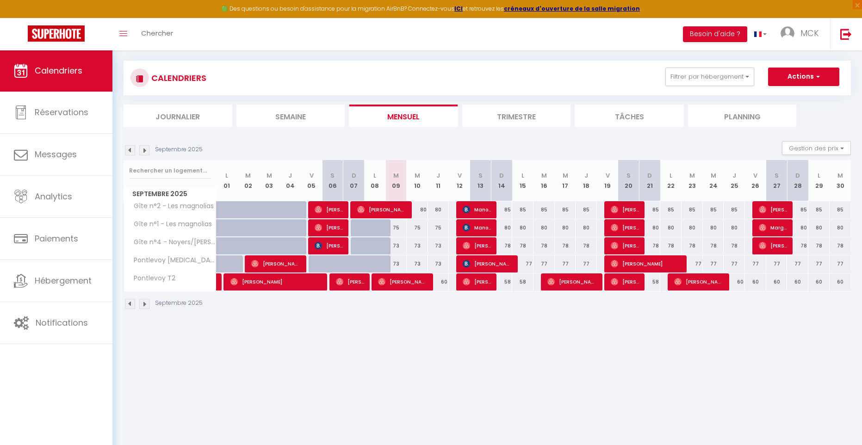
click at [626, 229] on body "🟢 Des questions ou besoin d'assistance pour la migration AirBnB? Connectez-vous…" at bounding box center [431, 263] width 862 height 445
click at [625, 227] on span "[PERSON_NAME]" at bounding box center [625, 228] width 28 height 18
select select "OK"
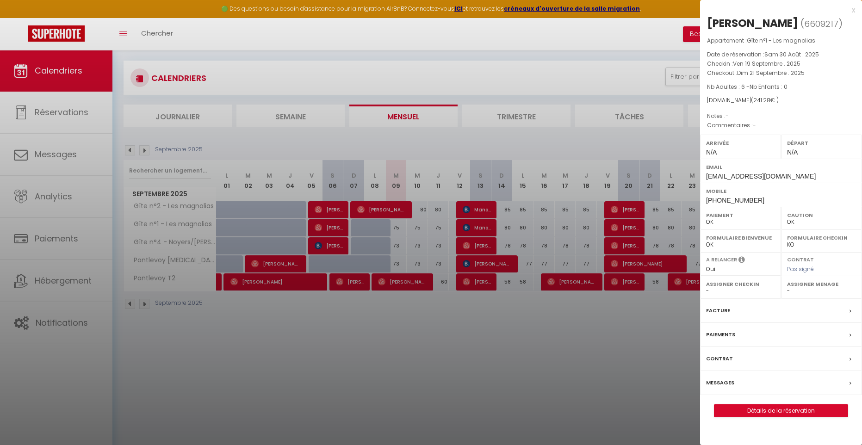
click at [625, 227] on div at bounding box center [431, 222] width 862 height 445
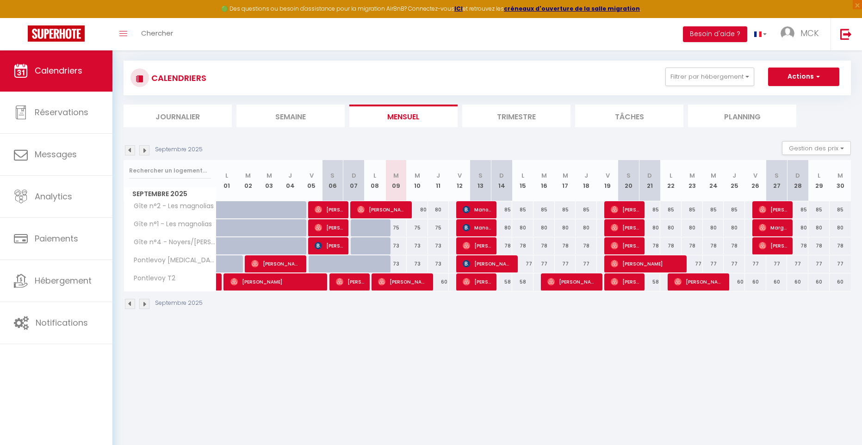
click at [770, 228] on span "Margaux Champvert" at bounding box center [773, 228] width 28 height 18
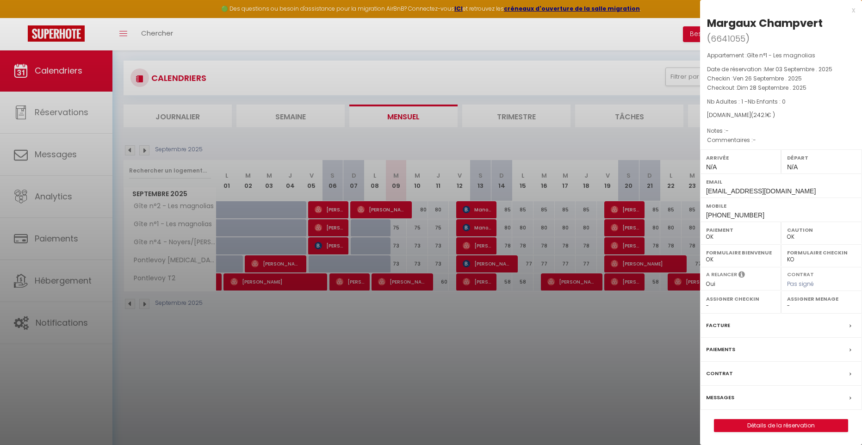
click at [853, 10] on div "x" at bounding box center [777, 10] width 155 height 11
